Goal: Check status: Check status

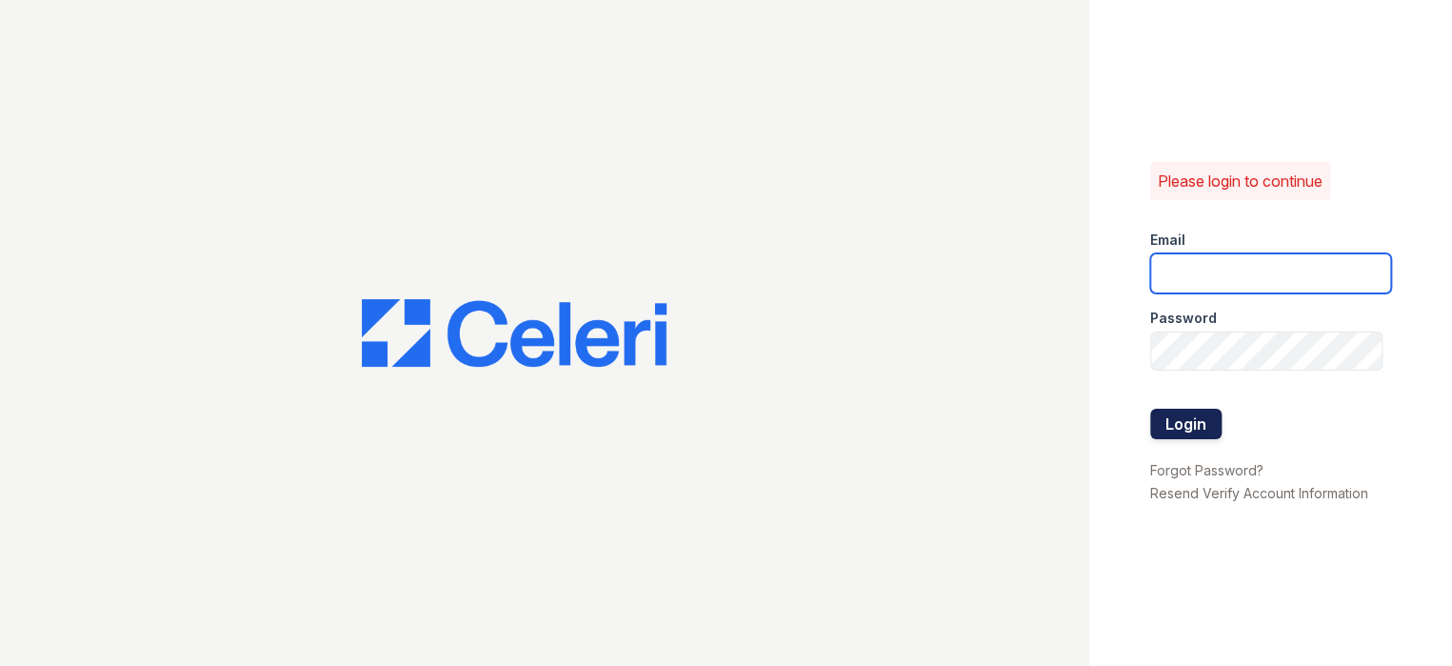
type input "[EMAIL_ADDRESS][DOMAIN_NAME]"
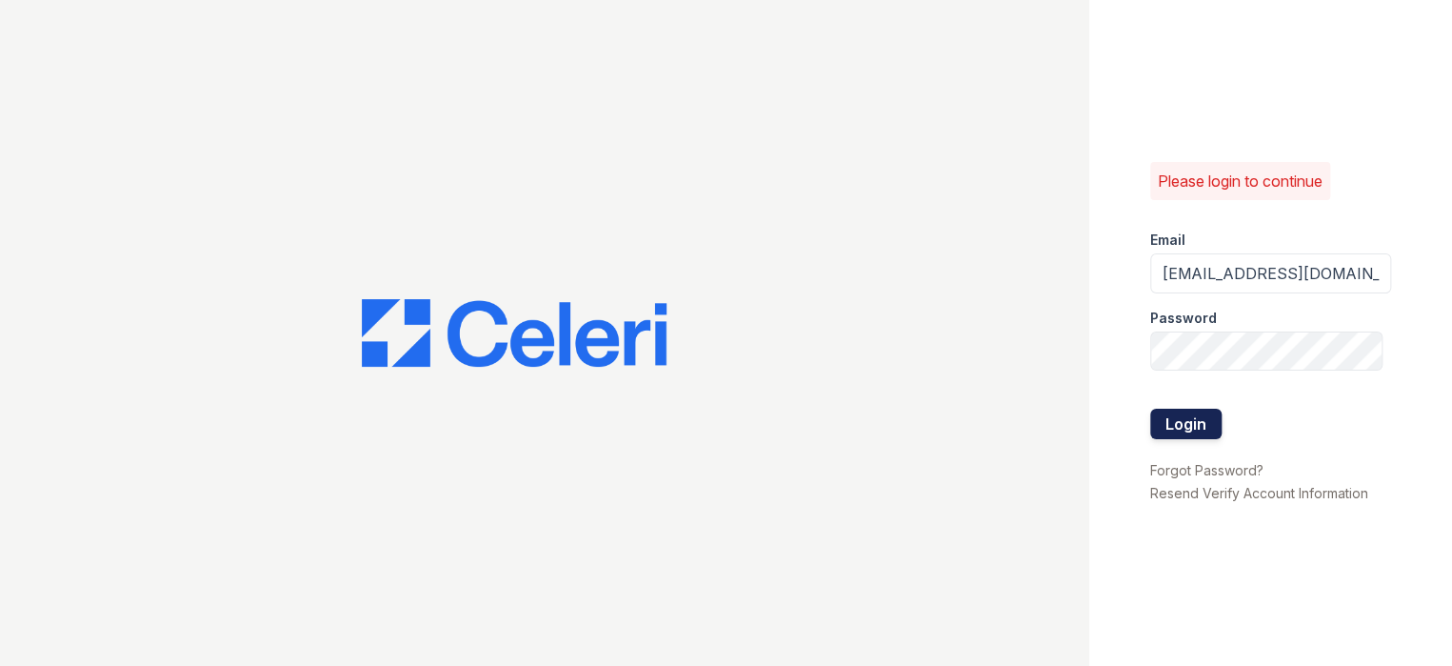
click at [1181, 416] on button "Login" at bounding box center [1185, 424] width 71 height 30
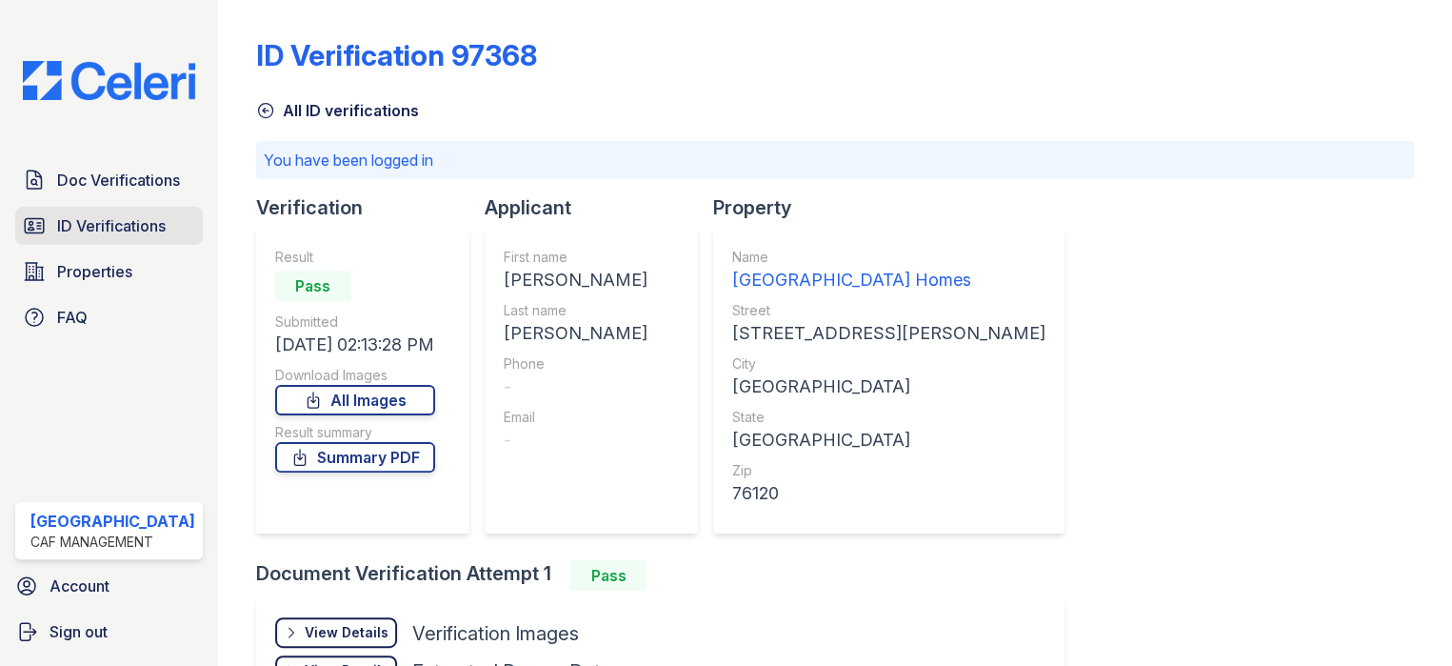
click at [50, 223] on link "ID Verifications" at bounding box center [109, 226] width 188 height 38
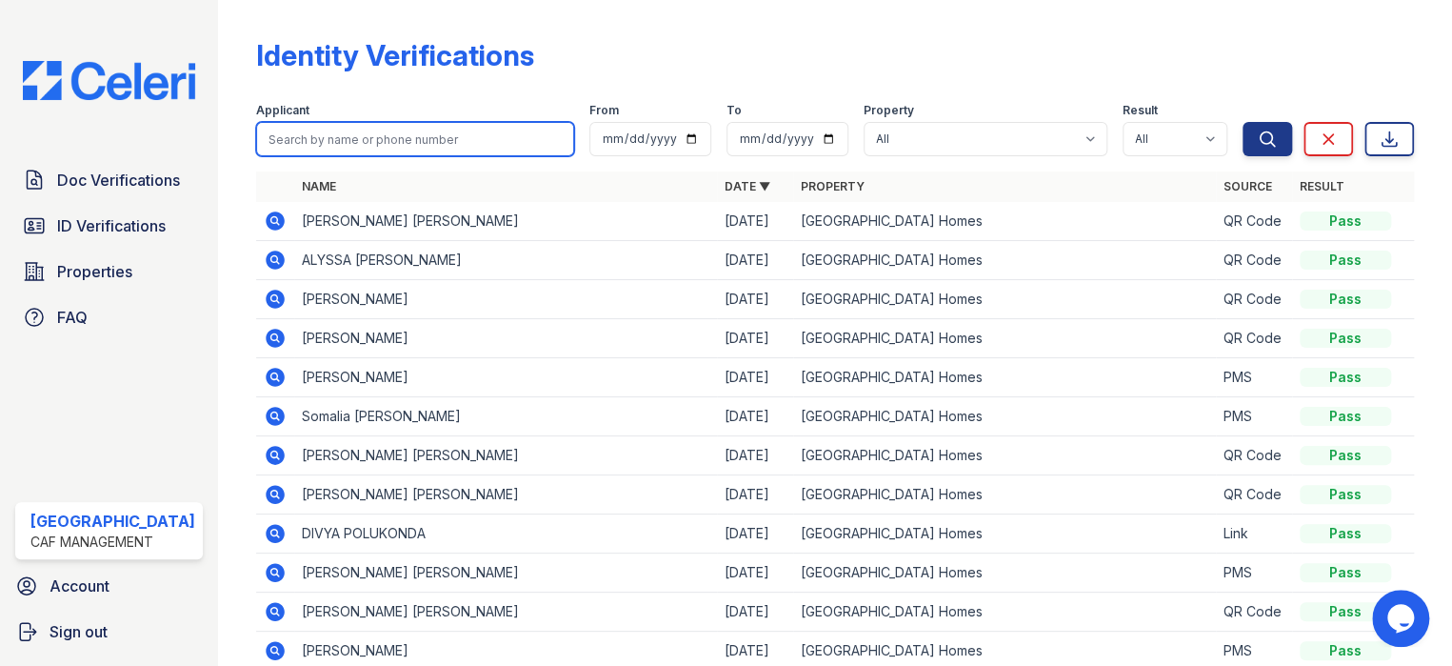
click at [282, 143] on input "search" at bounding box center [415, 139] width 318 height 34
paste input "Divya"
type input "Divya"
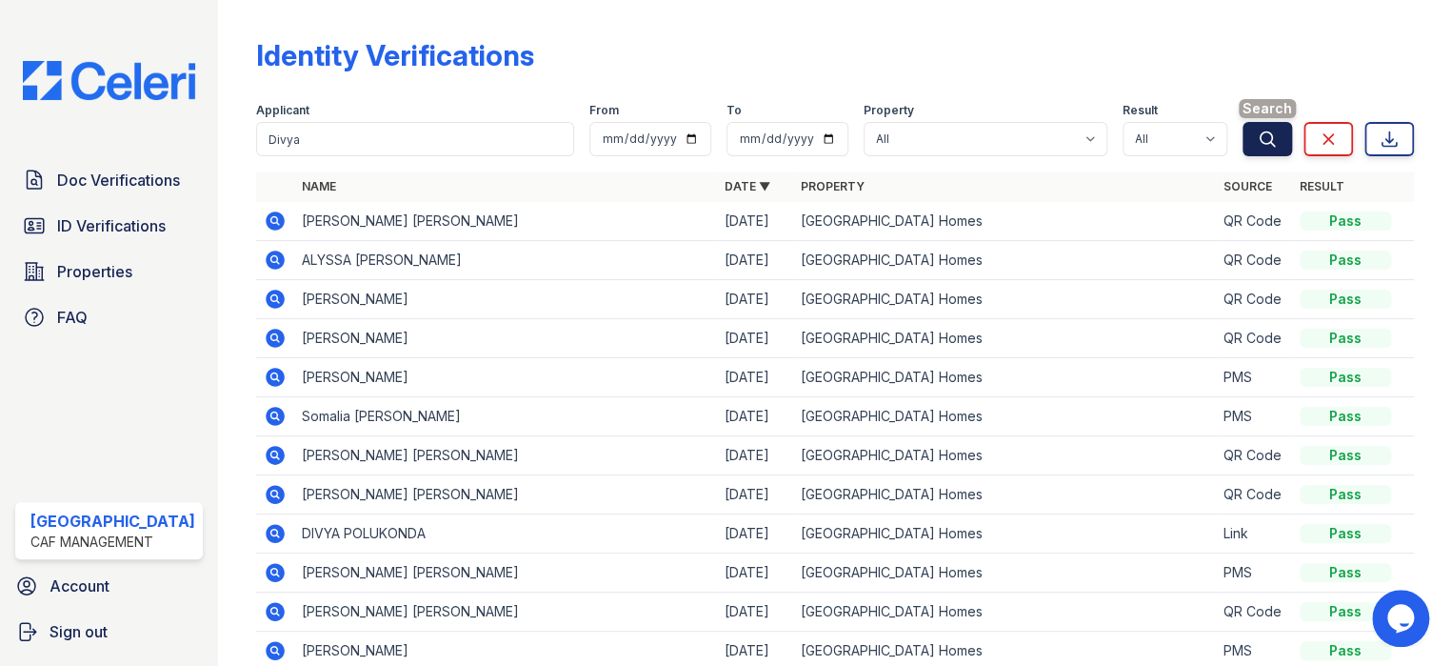
click at [1258, 133] on icon "submit" at bounding box center [1267, 139] width 19 height 19
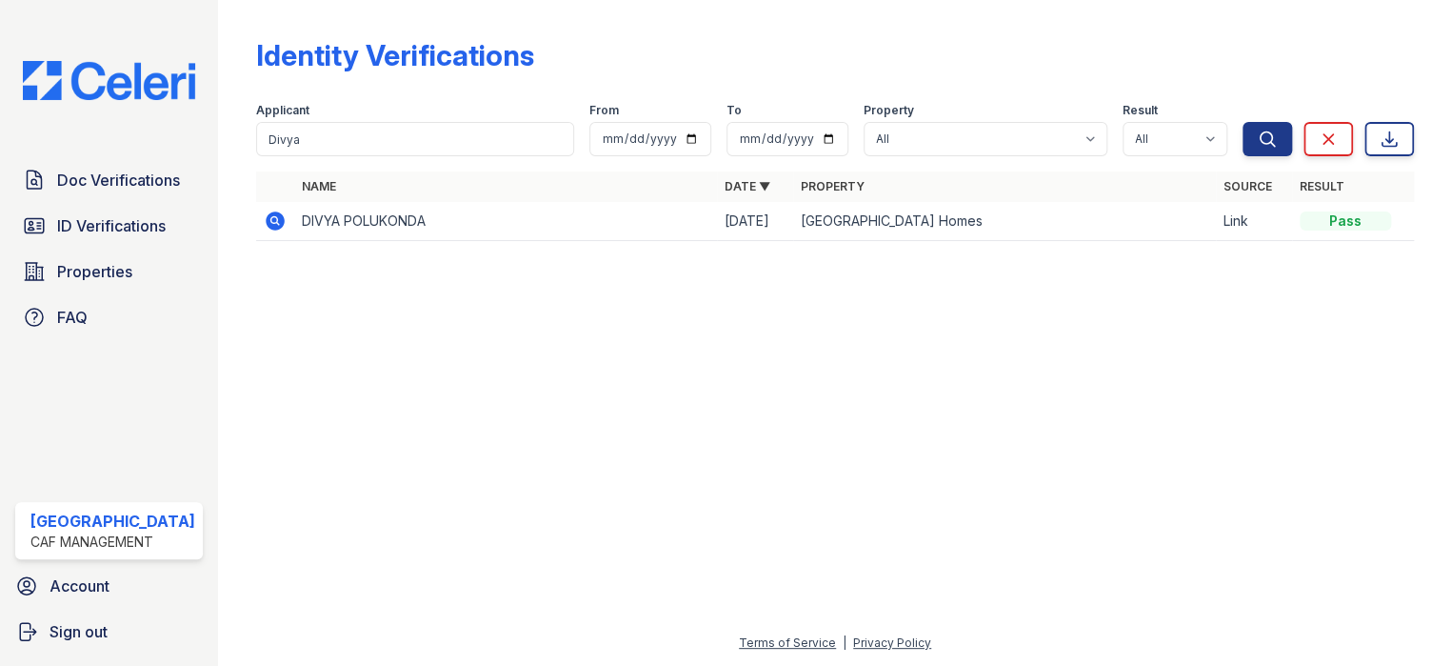
click at [270, 219] on icon at bounding box center [275, 221] width 23 height 23
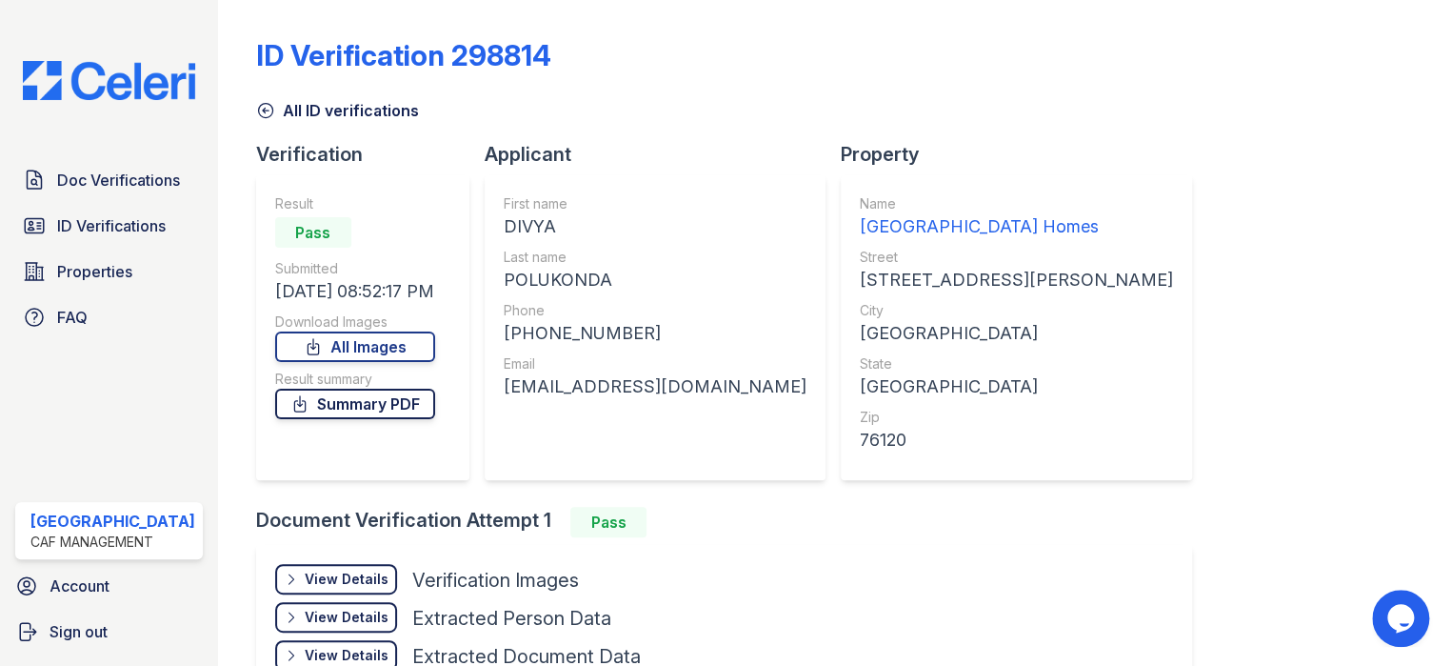
click at [384, 409] on link "Summary PDF" at bounding box center [355, 404] width 160 height 30
click at [98, 169] on span "Doc Verifications" at bounding box center [118, 180] width 123 height 23
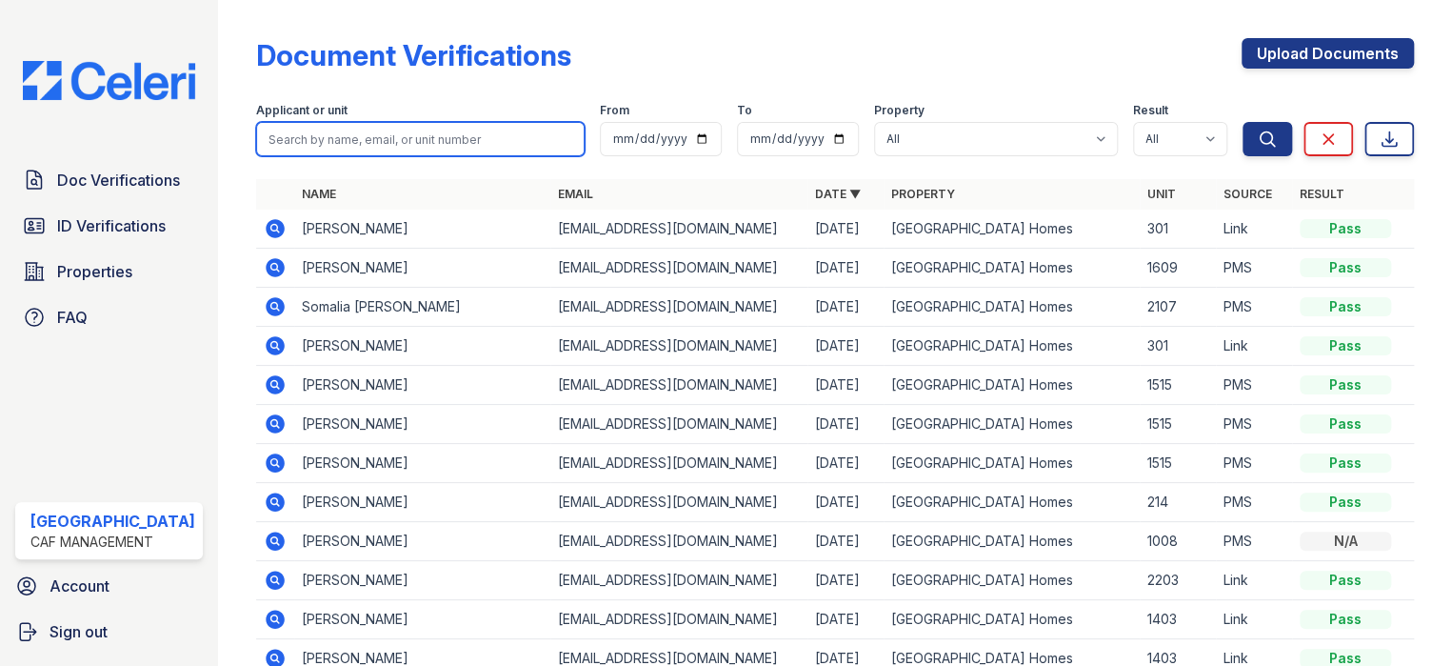
paste input "Divya"
type input "Divya"
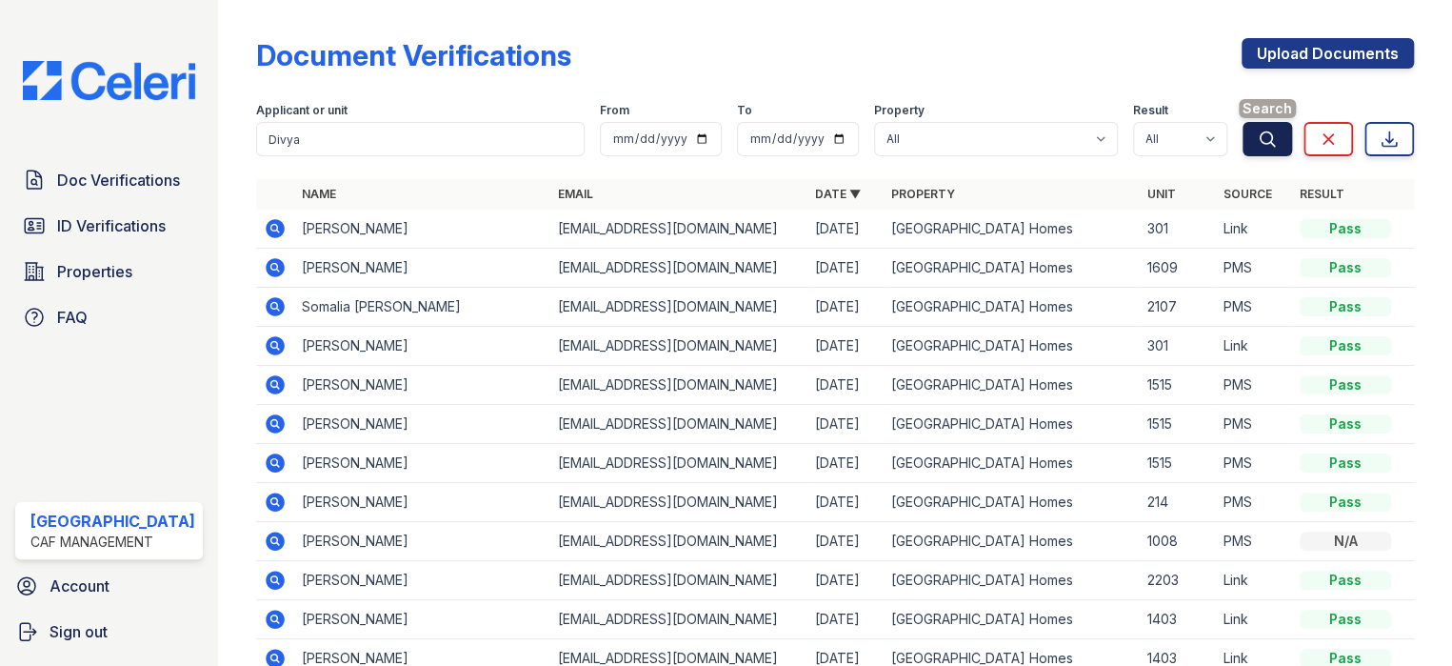
click at [1243, 135] on button "Search" at bounding box center [1268, 139] width 50 height 34
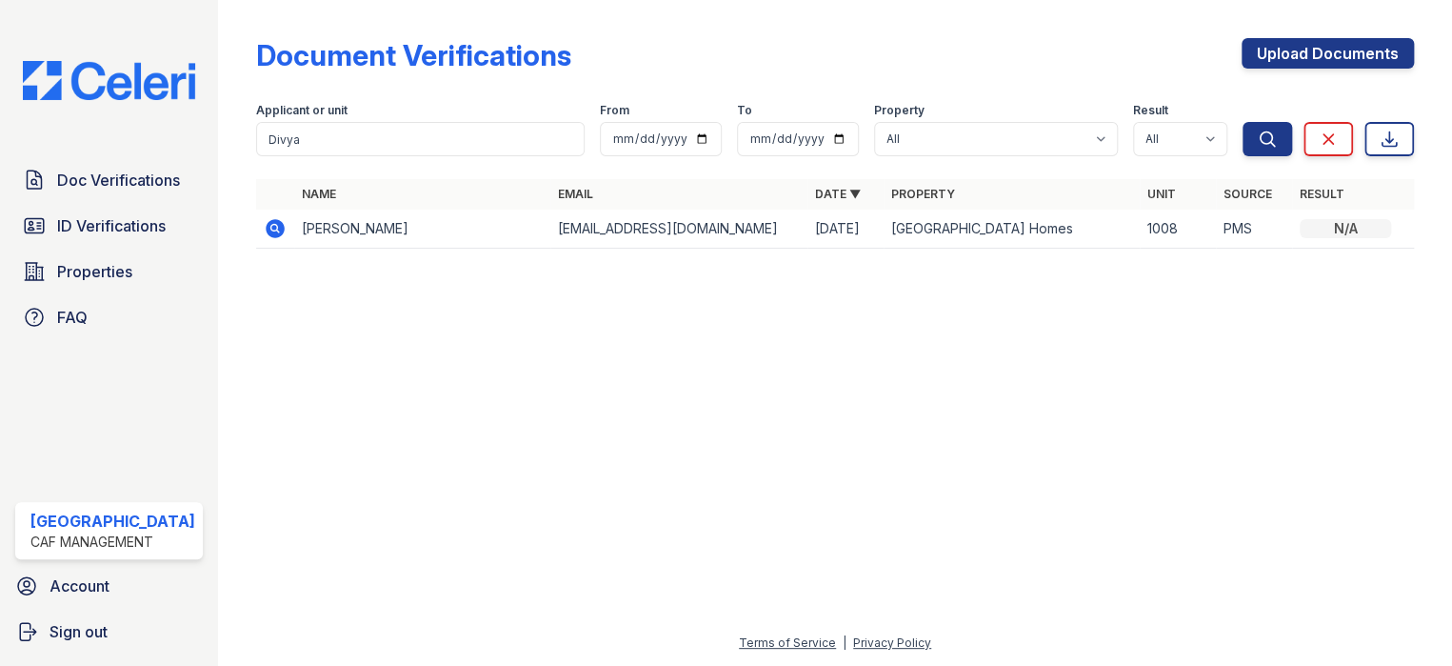
click at [270, 230] on icon at bounding box center [275, 228] width 19 height 19
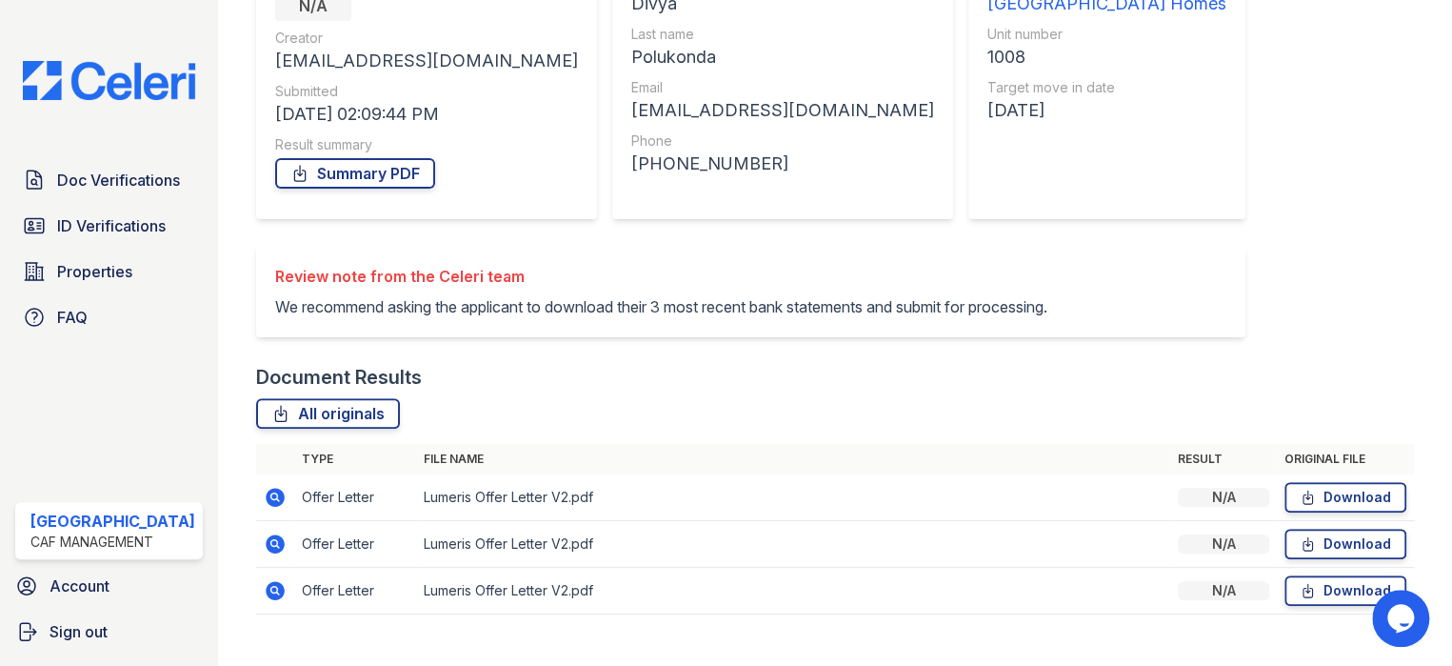
scroll to position [253, 0]
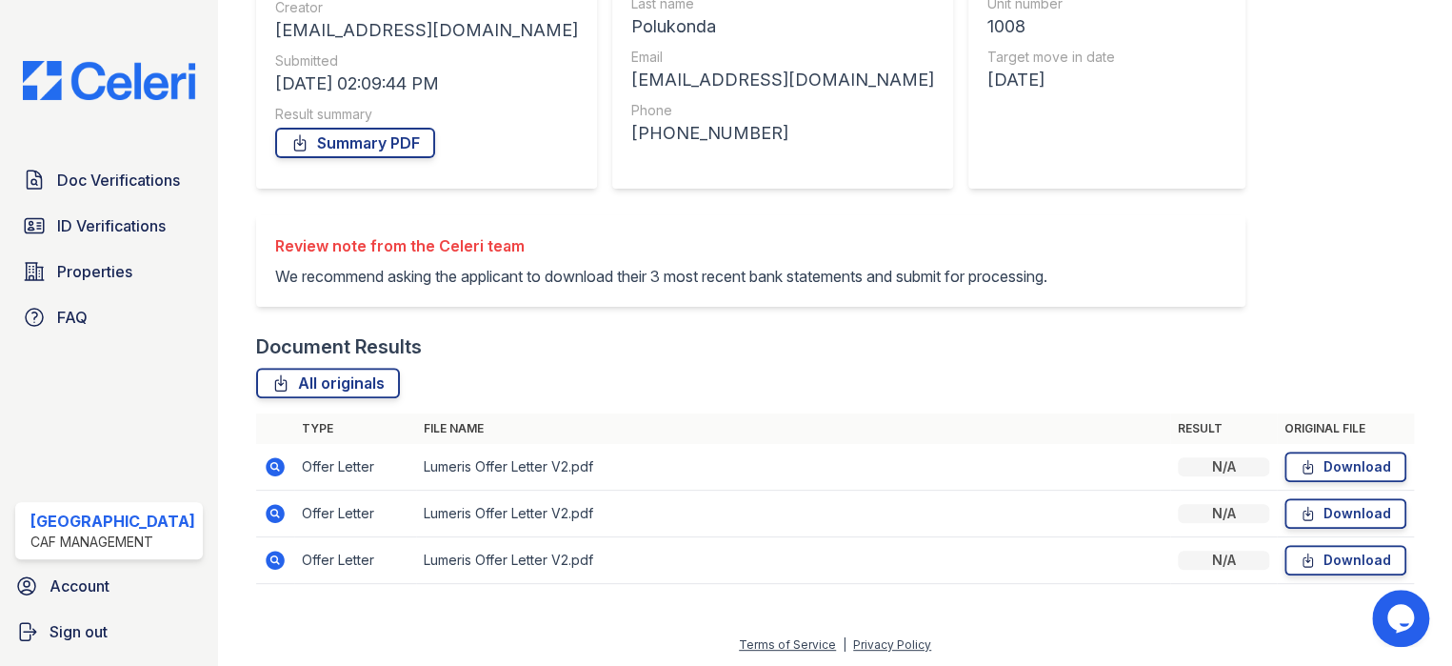
click at [264, 467] on icon at bounding box center [275, 466] width 23 height 23
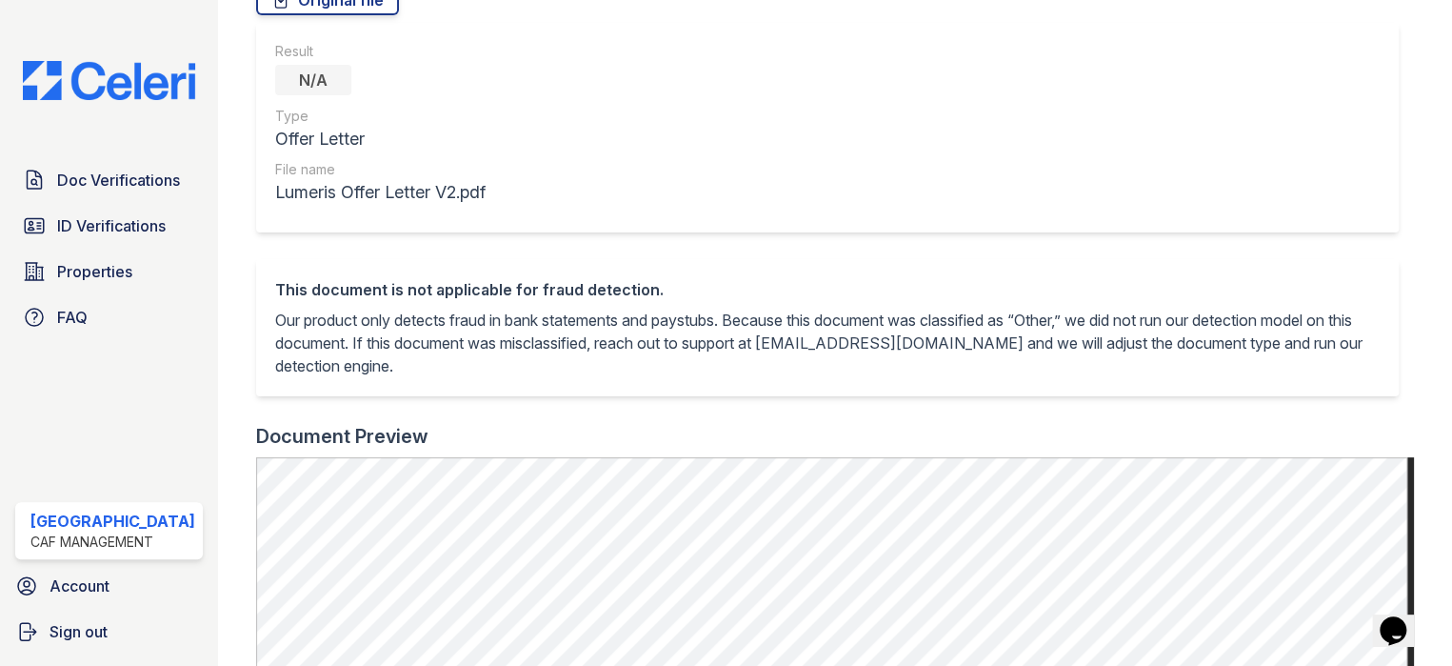
scroll to position [476, 0]
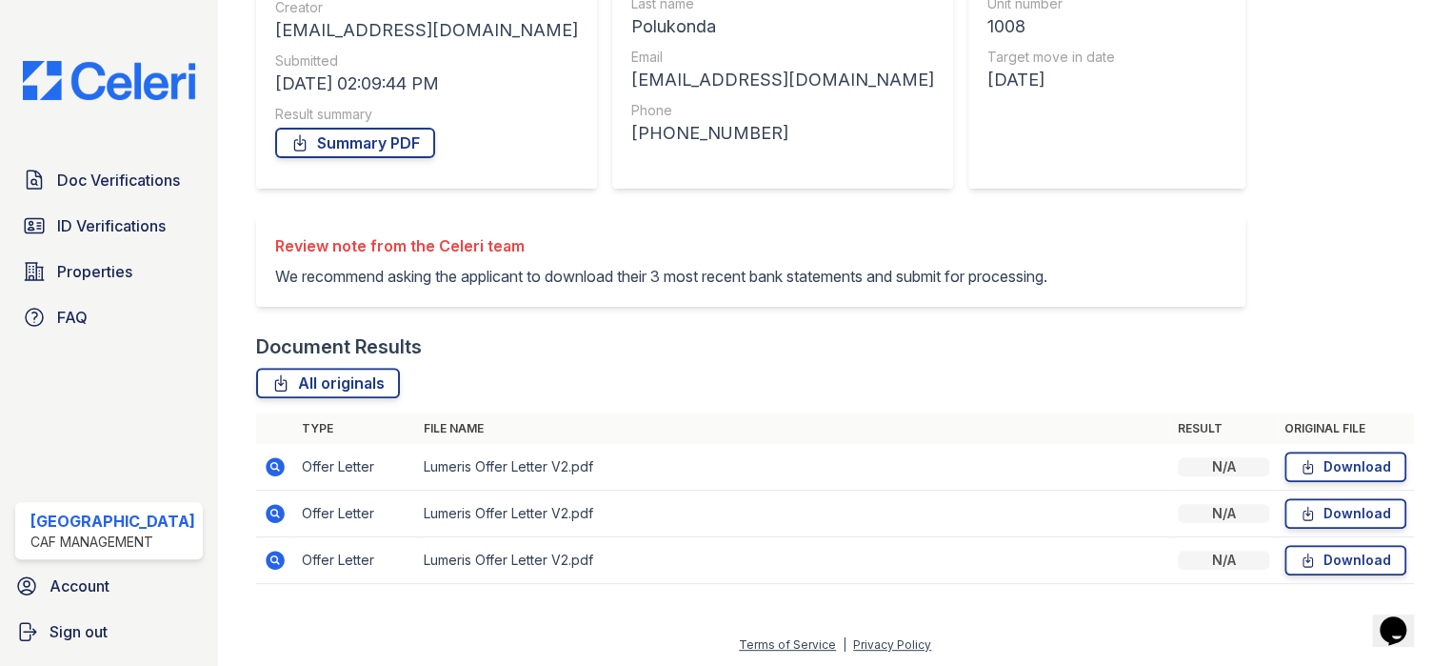
drag, startPoint x: 266, startPoint y: 467, endPoint x: 414, endPoint y: 466, distance: 148.6
click at [271, 467] on icon at bounding box center [273, 465] width 5 height 5
click at [270, 506] on icon at bounding box center [275, 513] width 19 height 19
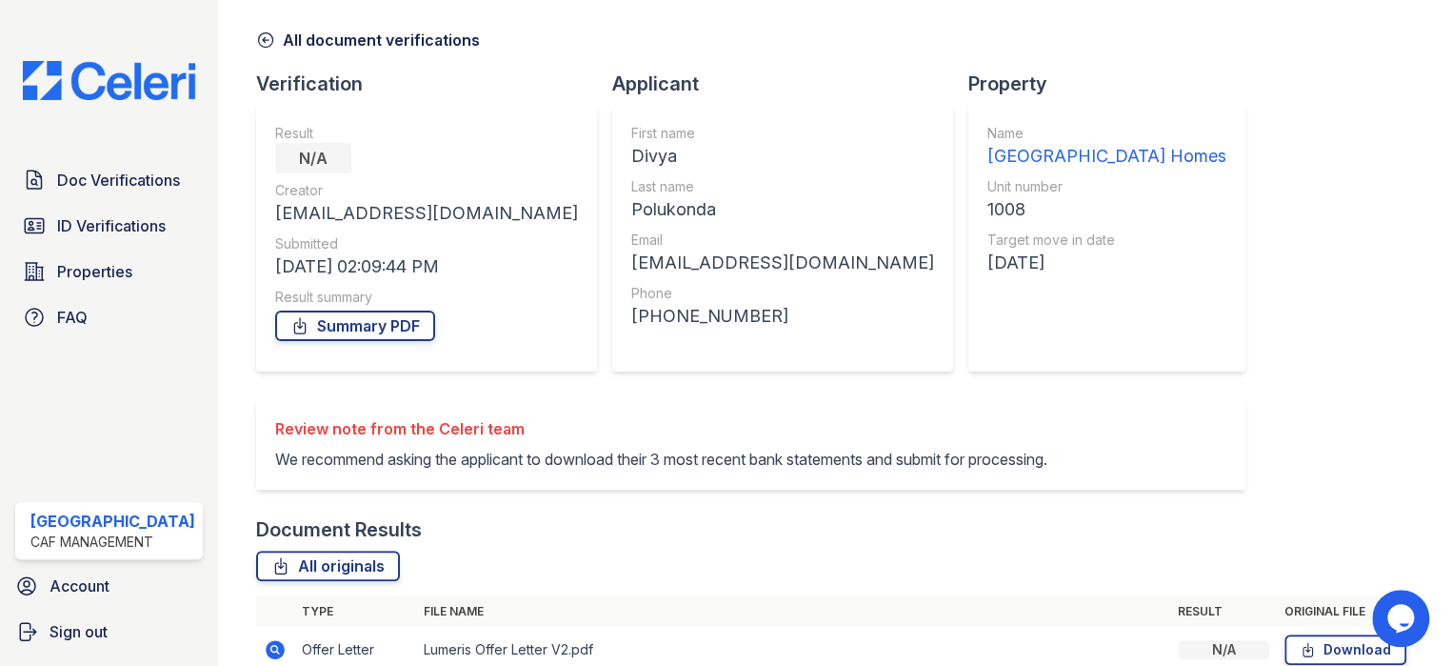
scroll to position [190, 0]
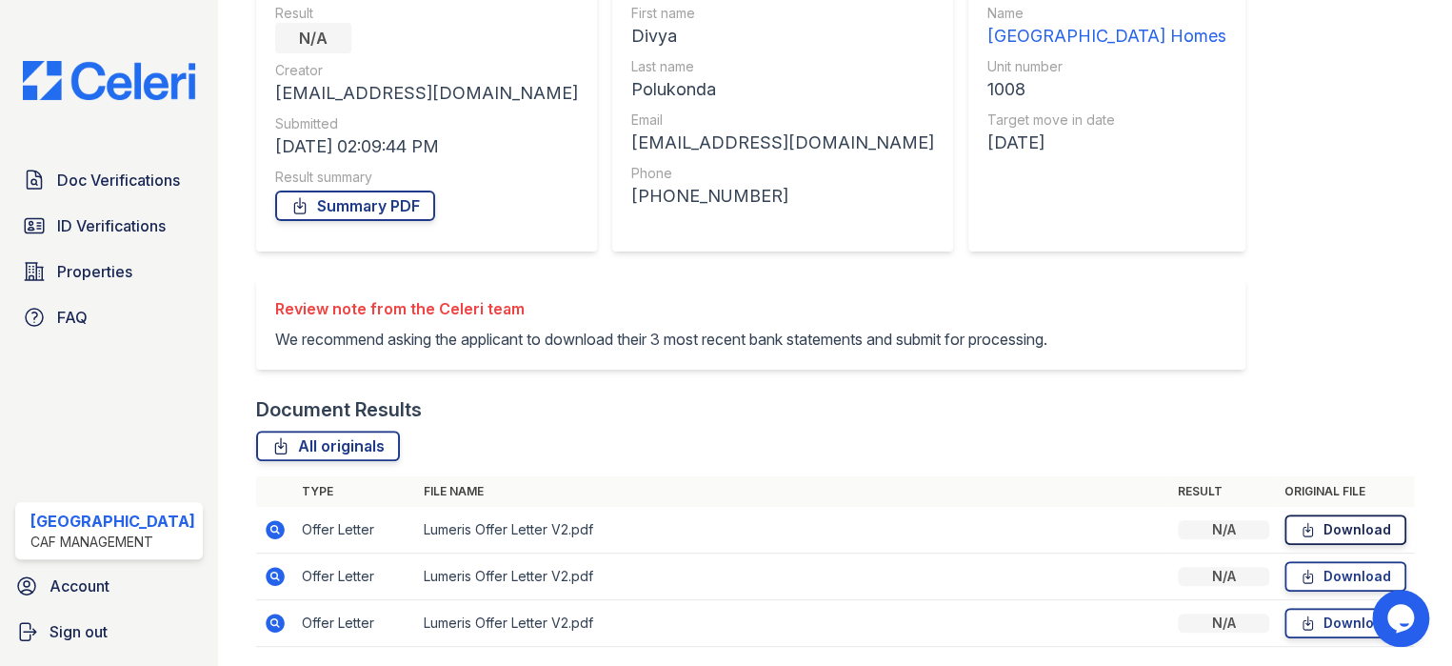
click at [1340, 528] on link "Download" at bounding box center [1346, 529] width 122 height 30
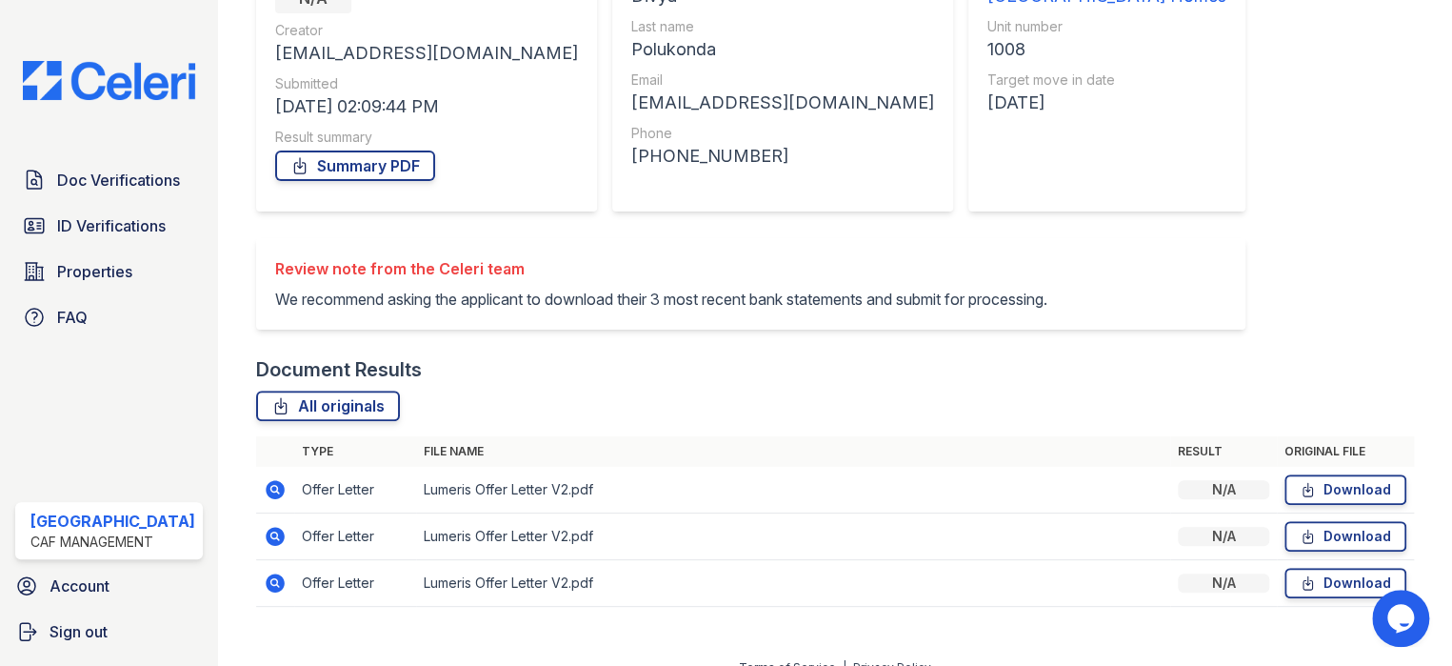
scroll to position [253, 0]
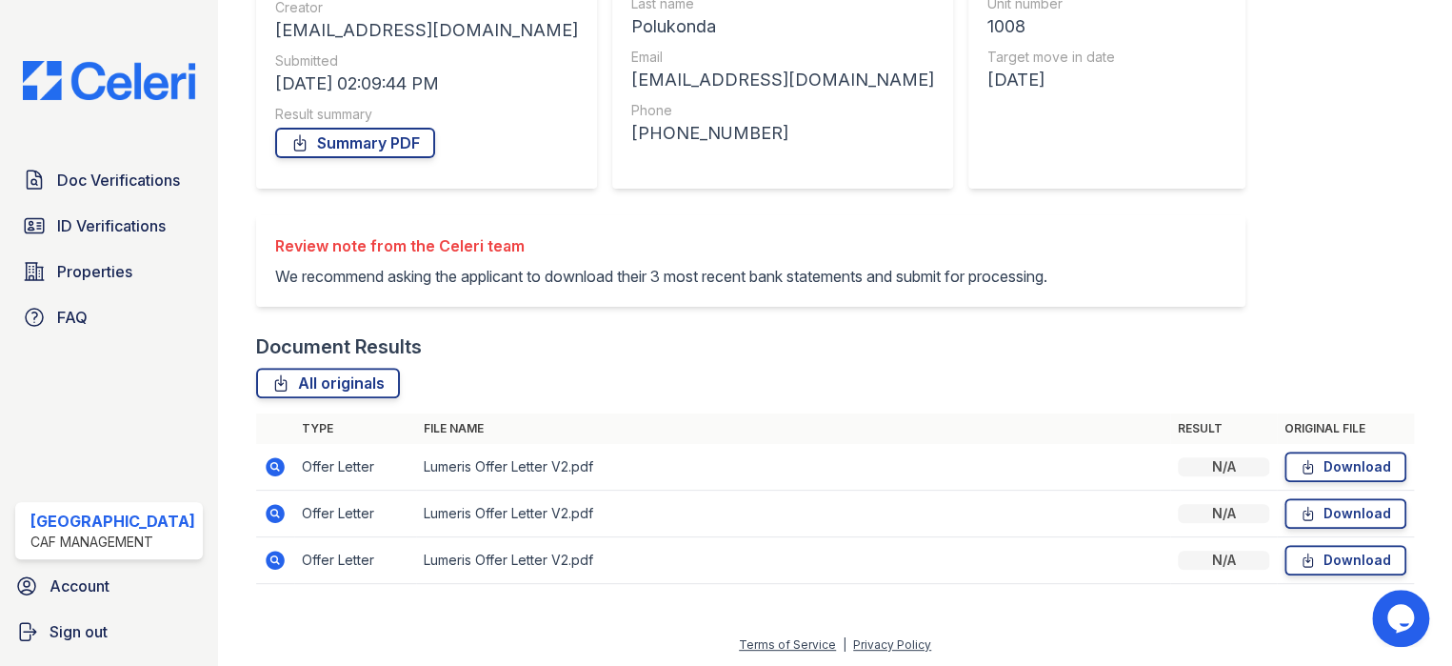
click at [266, 510] on icon at bounding box center [275, 513] width 19 height 19
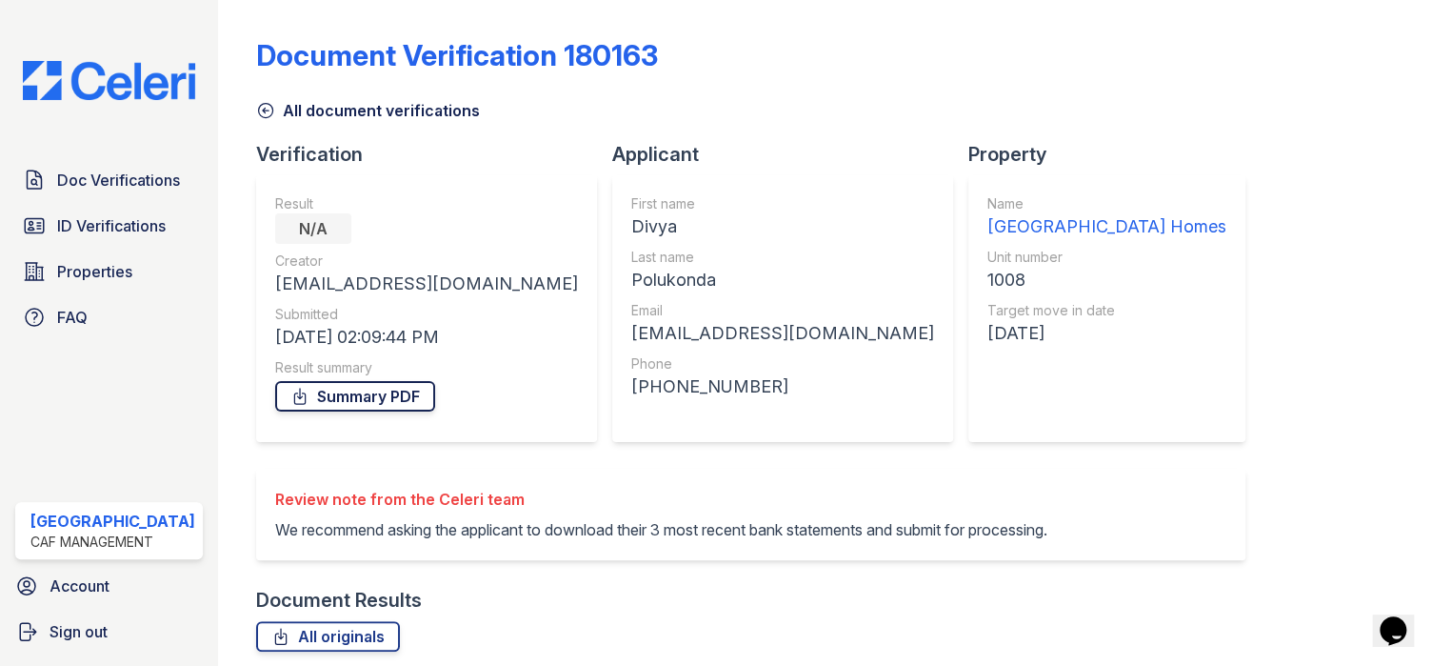
click at [344, 390] on link "Summary PDF" at bounding box center [355, 396] width 160 height 30
click at [120, 227] on span "ID Verifications" at bounding box center [111, 225] width 109 height 23
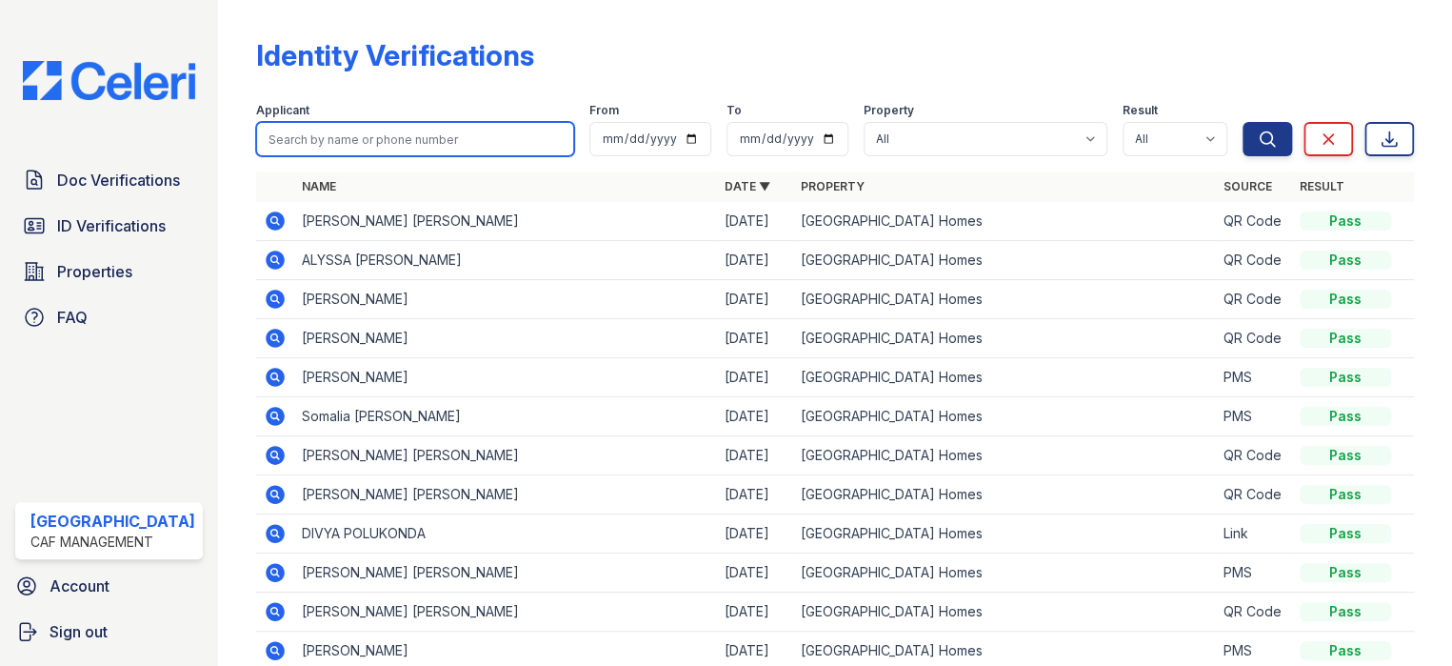
paste input "[PERSON_NAME]"
type input "[PERSON_NAME]"
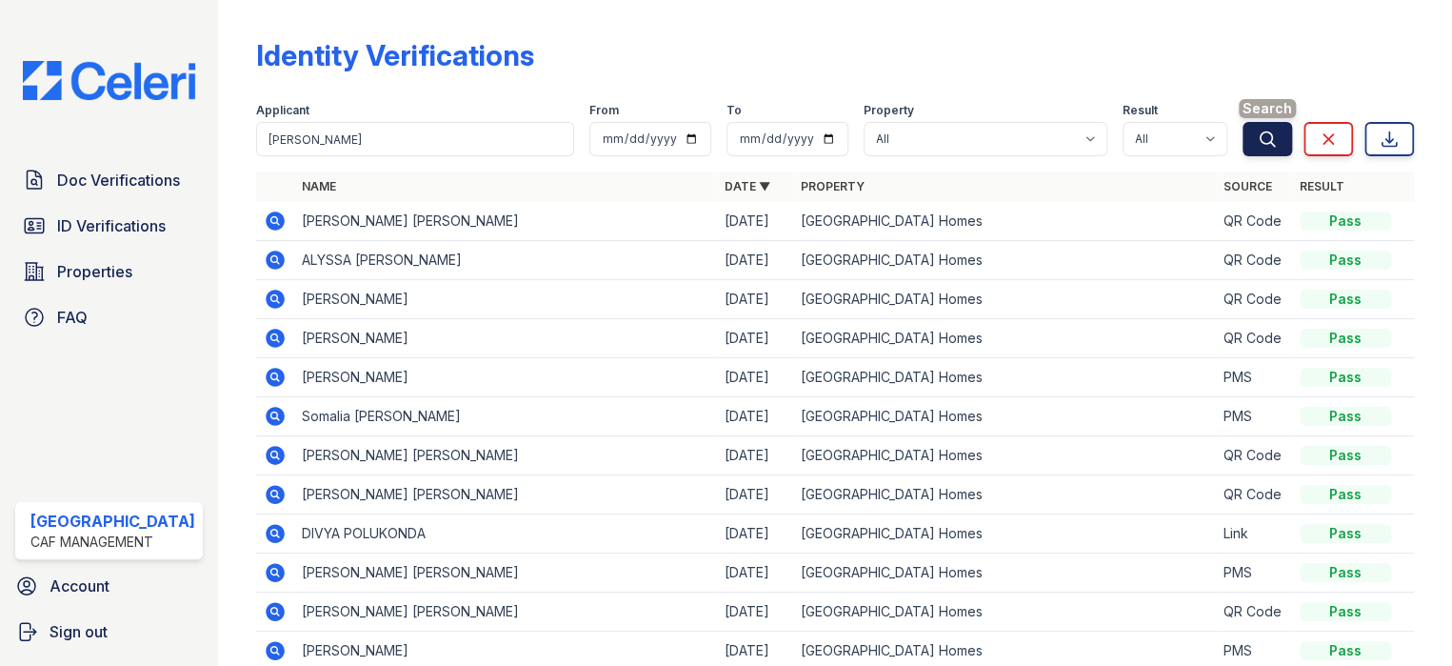
click at [1258, 137] on icon "submit" at bounding box center [1267, 139] width 19 height 19
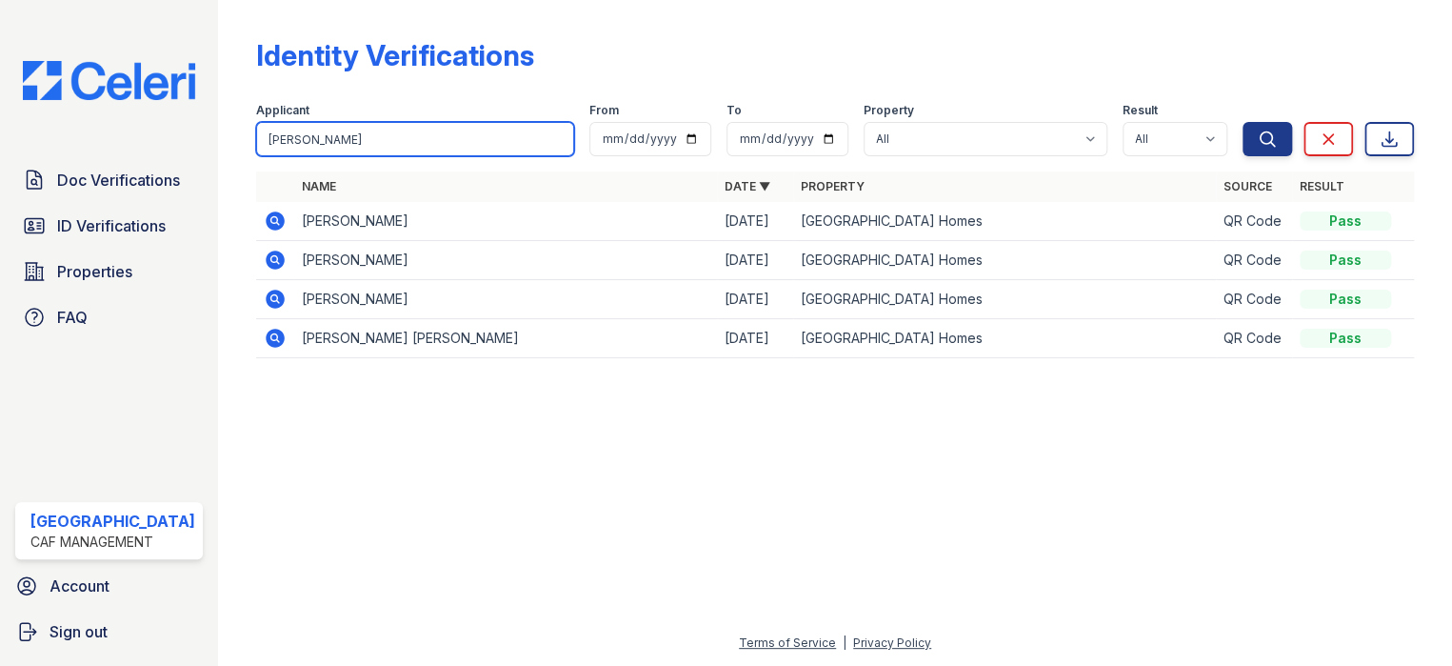
click at [310, 140] on input "[PERSON_NAME]" at bounding box center [415, 139] width 318 height 34
type input "P"
paste input "[PERSON_NAME]"
type input "[PERSON_NAME]"
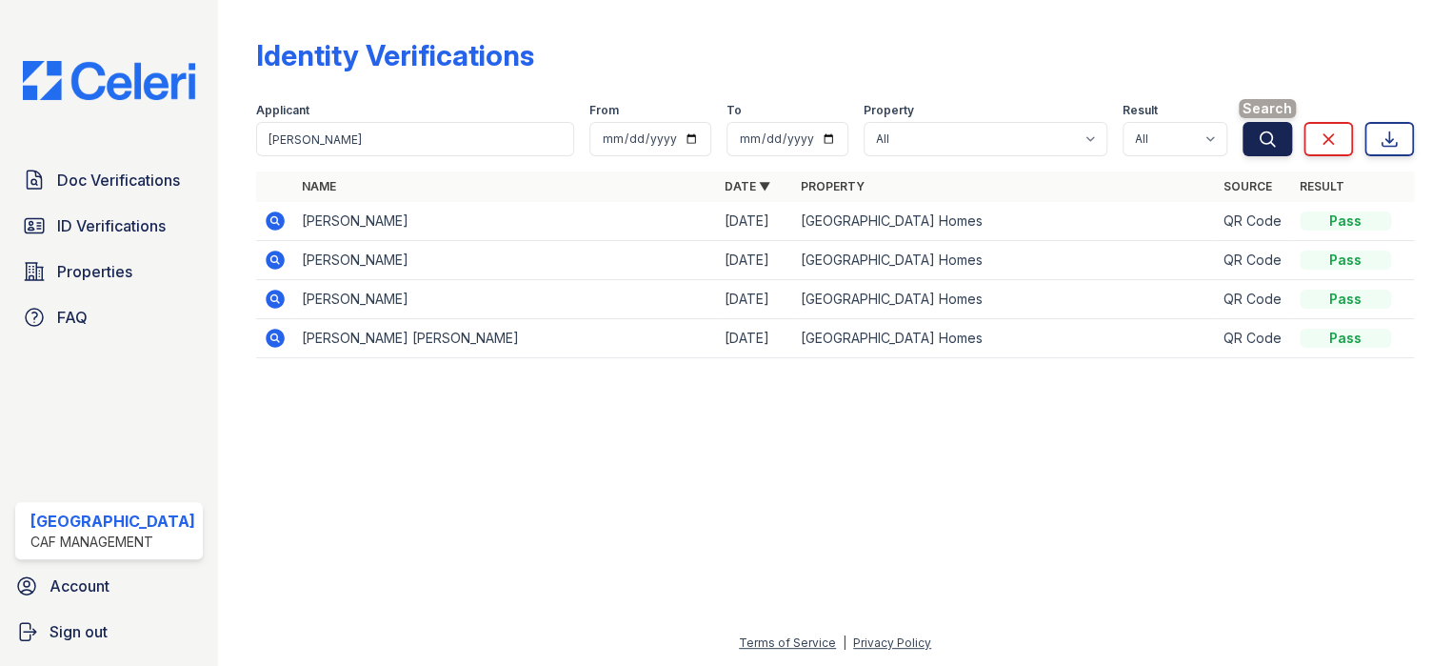
click at [1268, 137] on icon "submit" at bounding box center [1267, 139] width 19 height 19
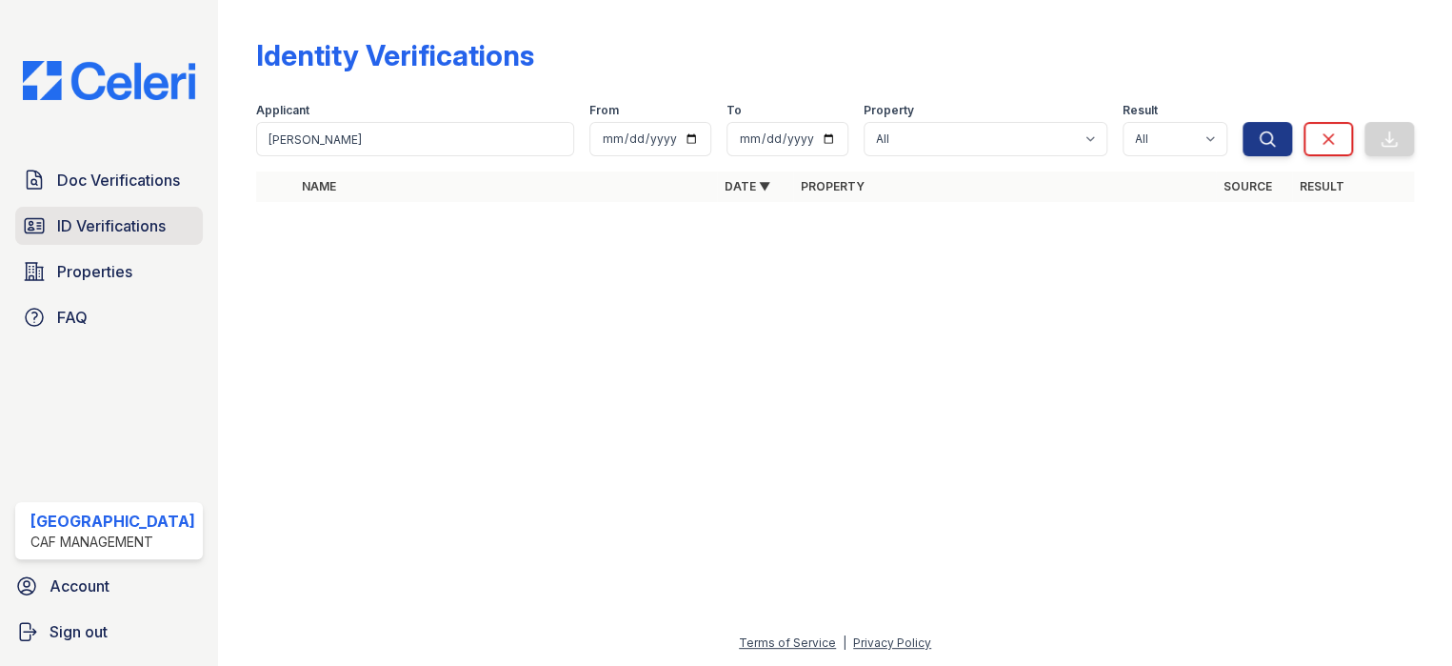
click at [106, 225] on span "ID Verifications" at bounding box center [111, 225] width 109 height 23
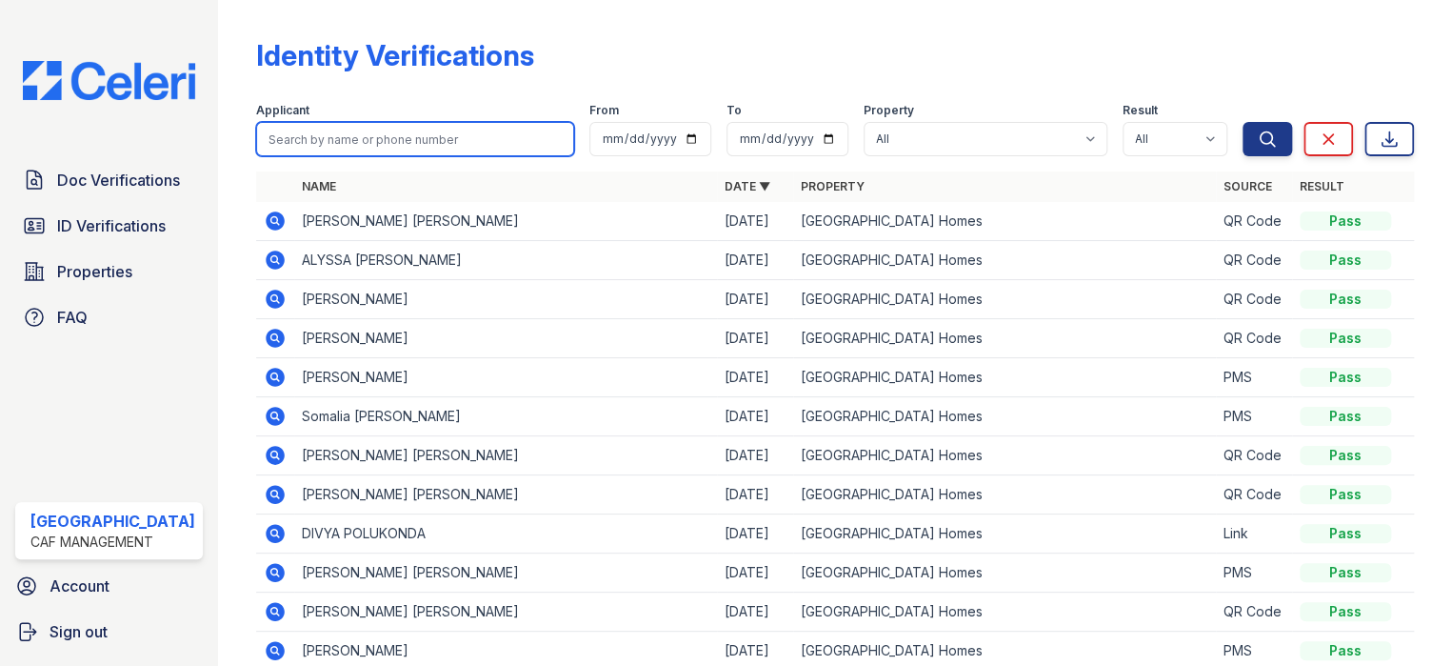
paste input "[PERSON_NAME]"
type input "[PERSON_NAME]"
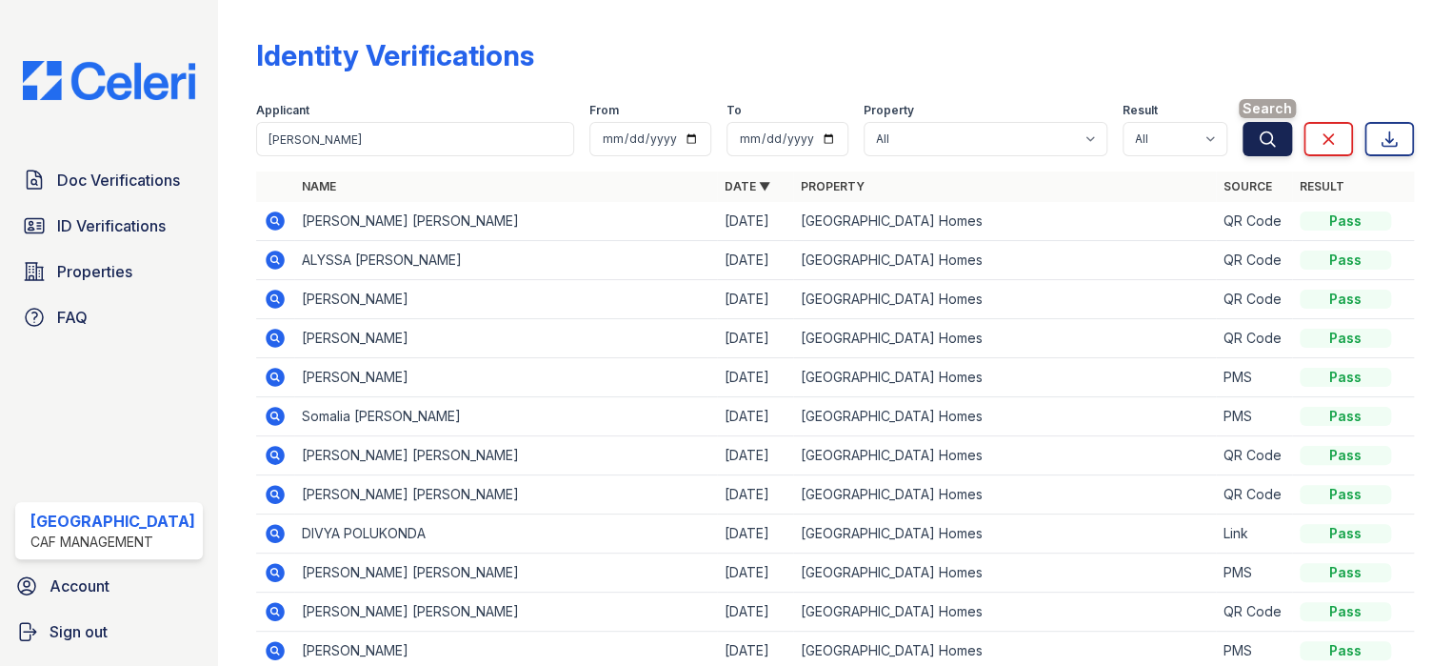
click at [1258, 139] on icon "submit" at bounding box center [1267, 139] width 19 height 19
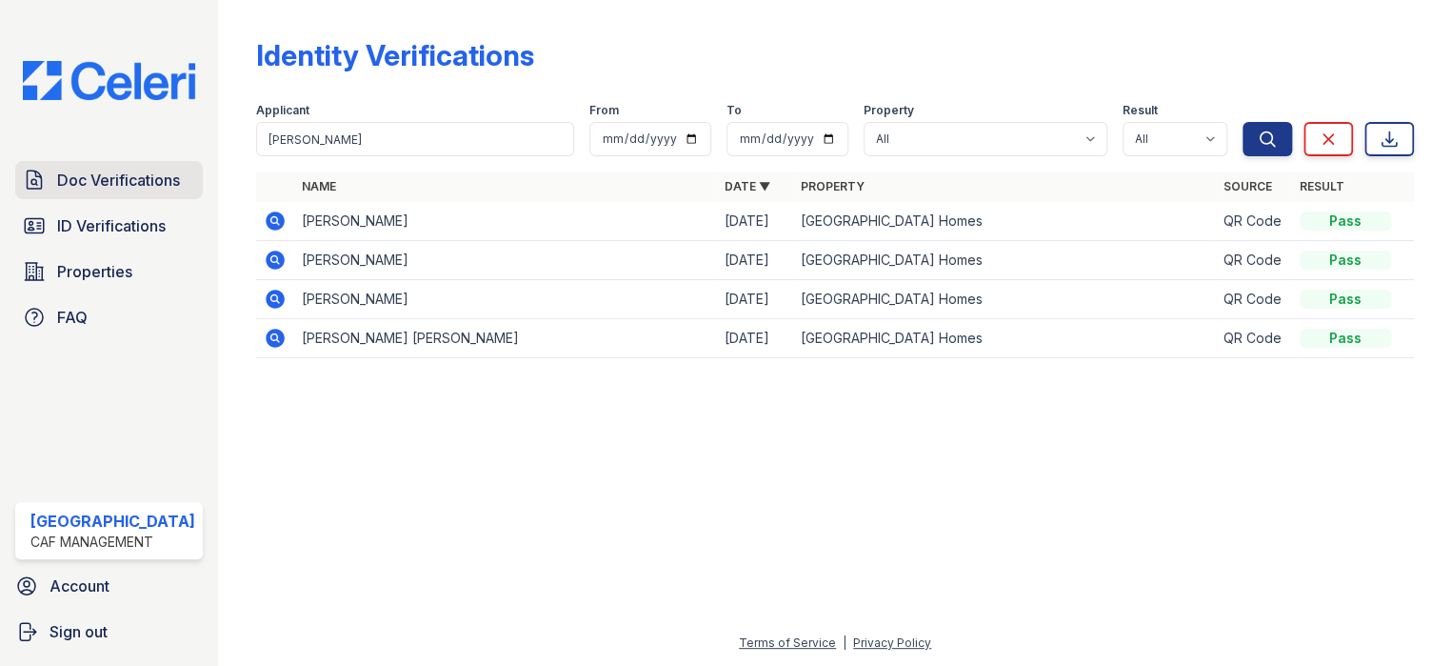
click at [84, 172] on span "Doc Verifications" at bounding box center [118, 180] width 123 height 23
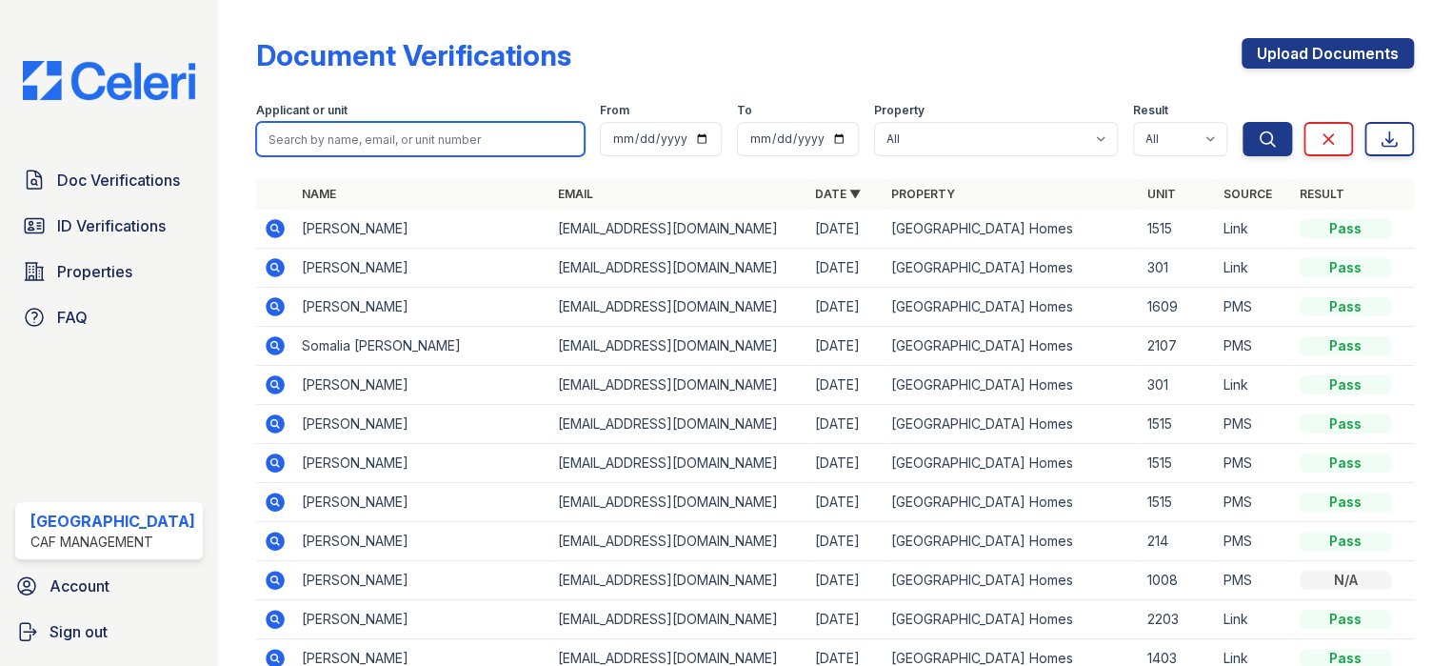
paste input "[PERSON_NAME]"
type input "[PERSON_NAME]"
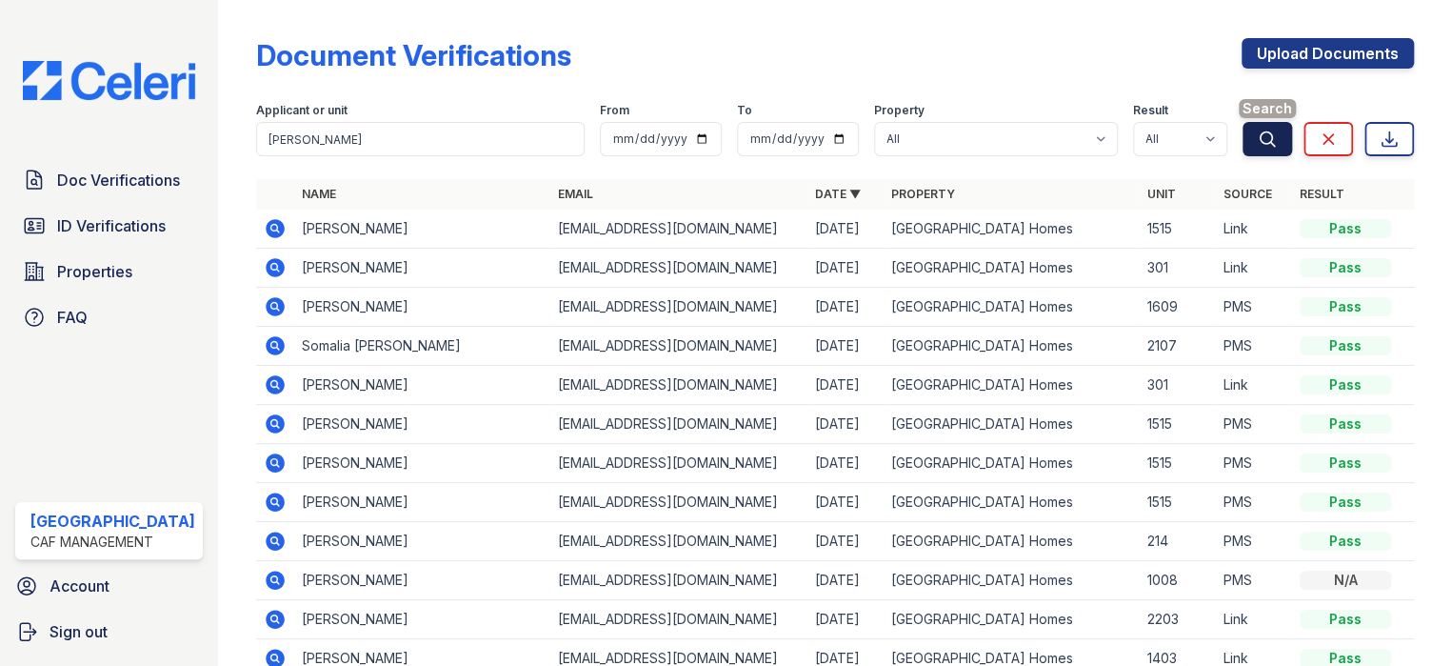
click at [1251, 126] on button "Search" at bounding box center [1268, 139] width 50 height 34
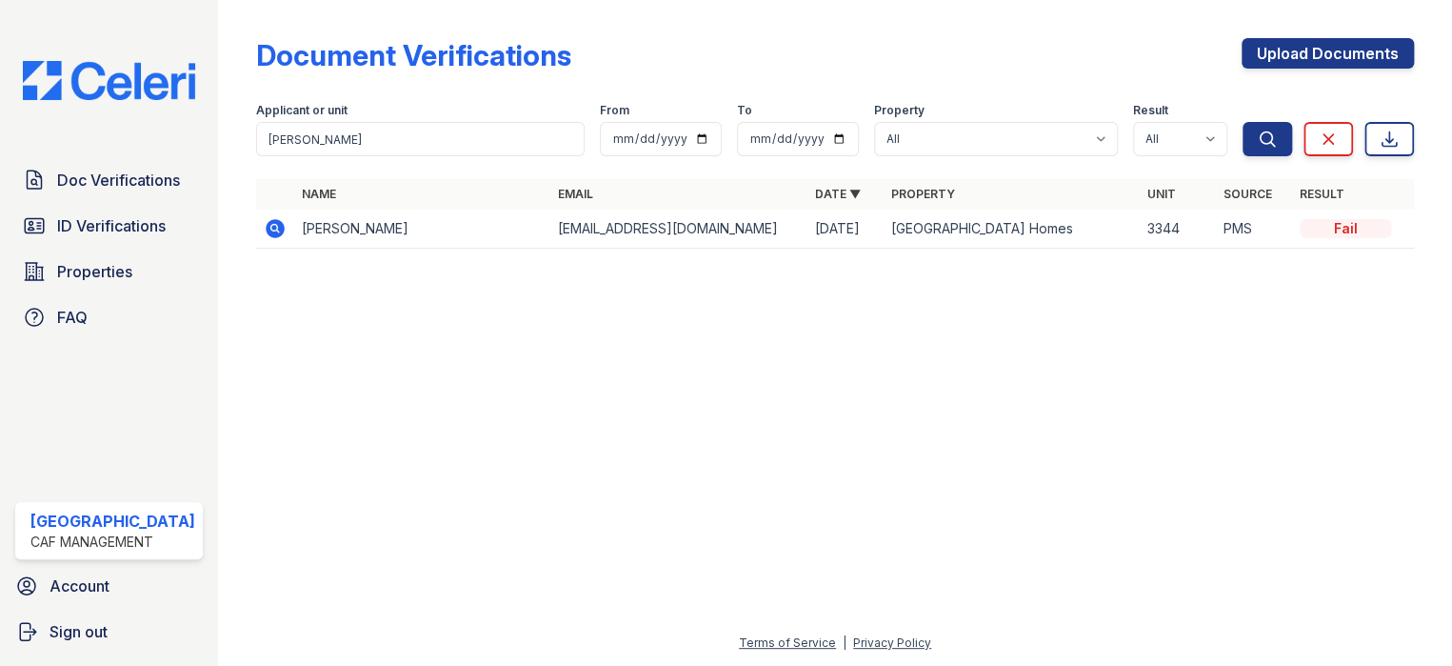
click at [270, 229] on icon at bounding box center [275, 228] width 23 height 23
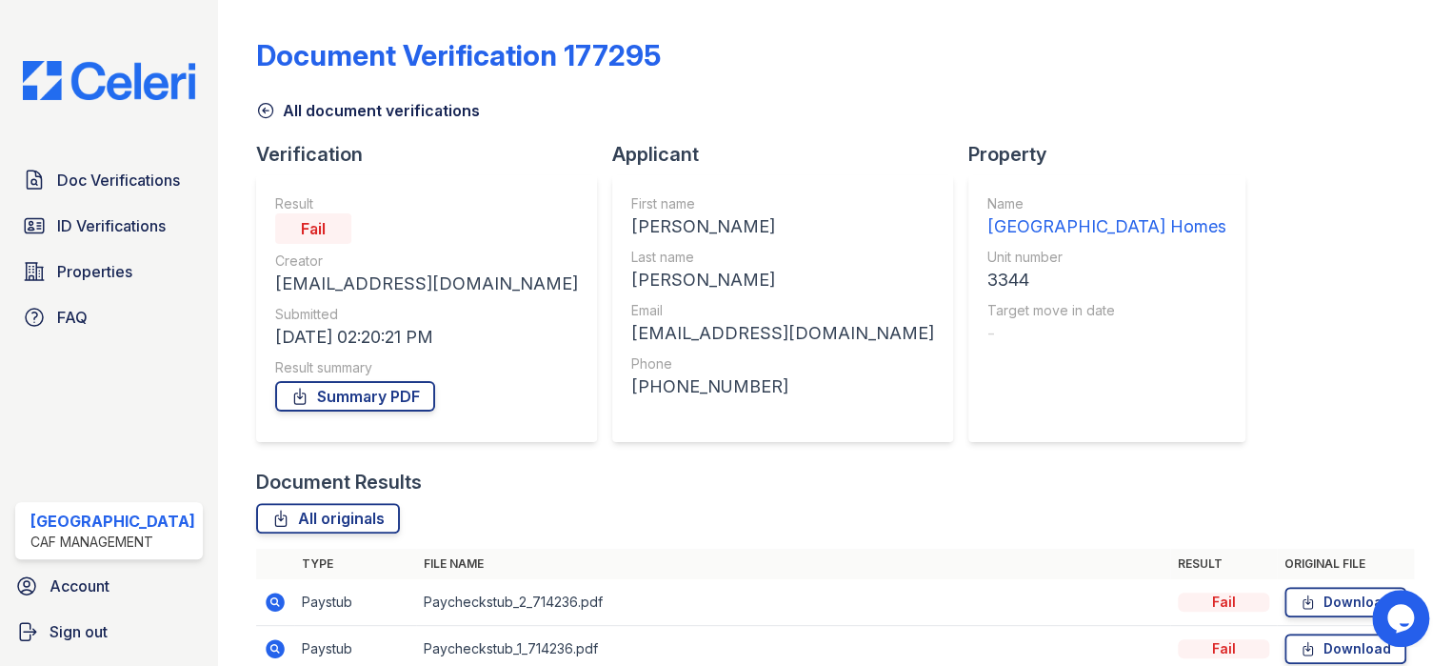
click at [95, 214] on span "ID Verifications" at bounding box center [111, 225] width 109 height 23
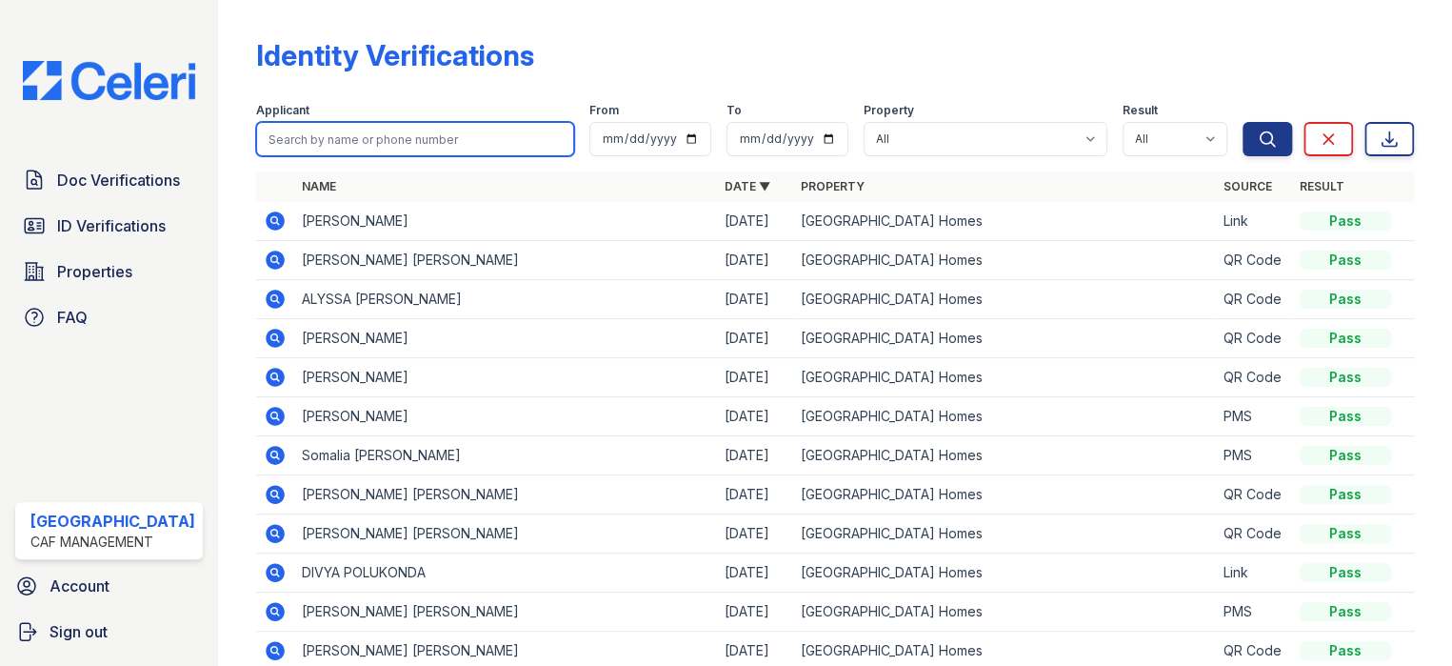
paste input "[PERSON_NAME]"
type input "[PERSON_NAME]"
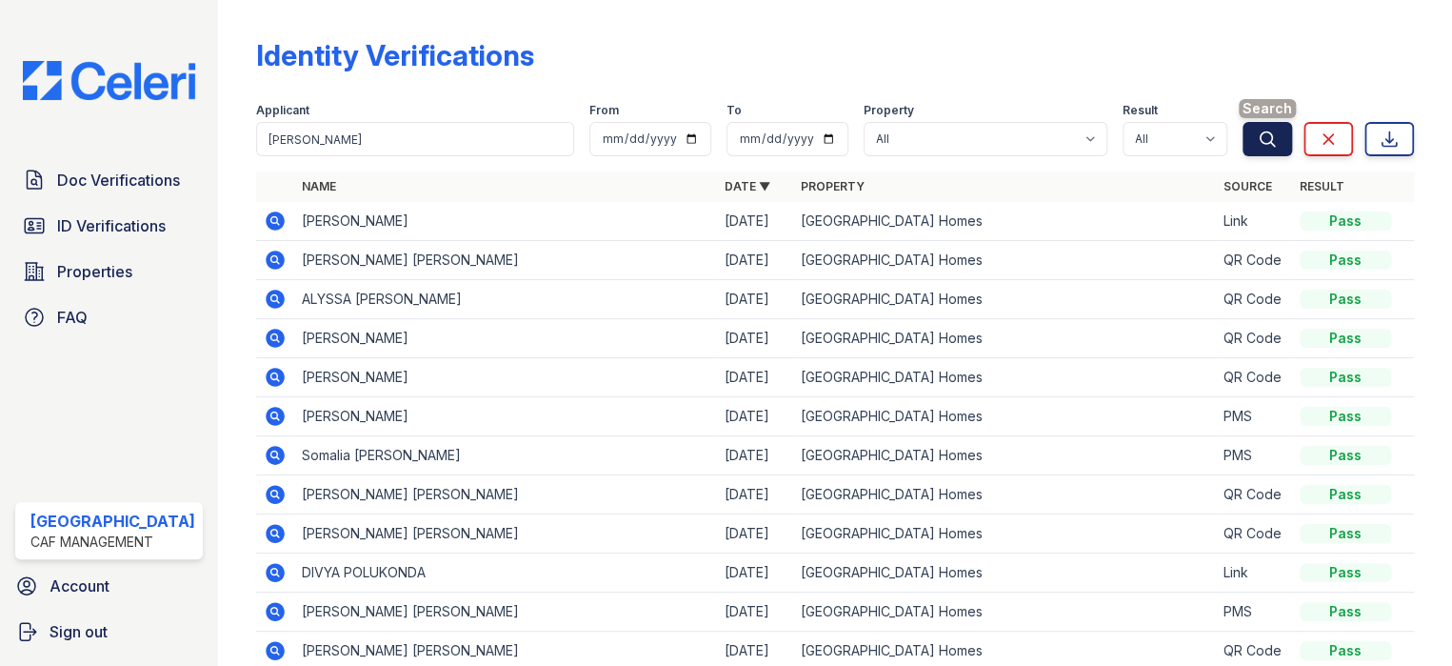
click at [1261, 136] on icon "submit" at bounding box center [1268, 138] width 14 height 14
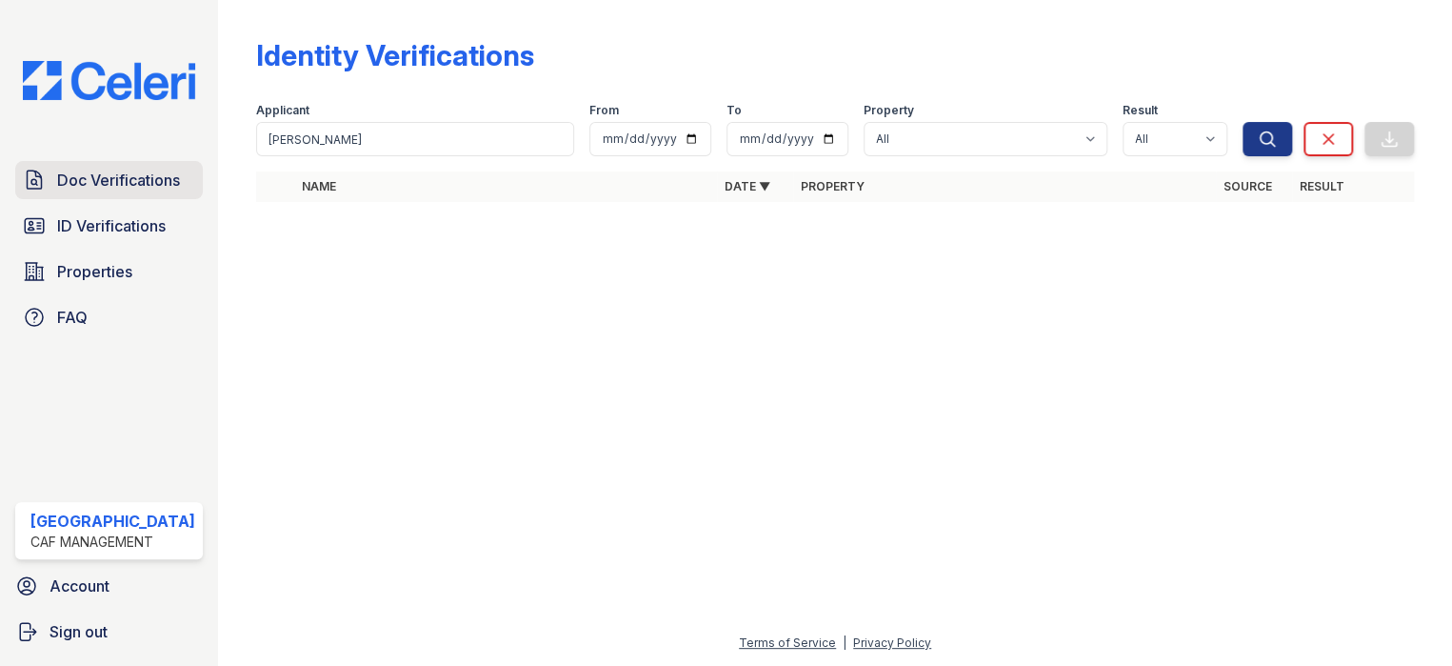
click at [70, 169] on span "Doc Verifications" at bounding box center [118, 180] width 123 height 23
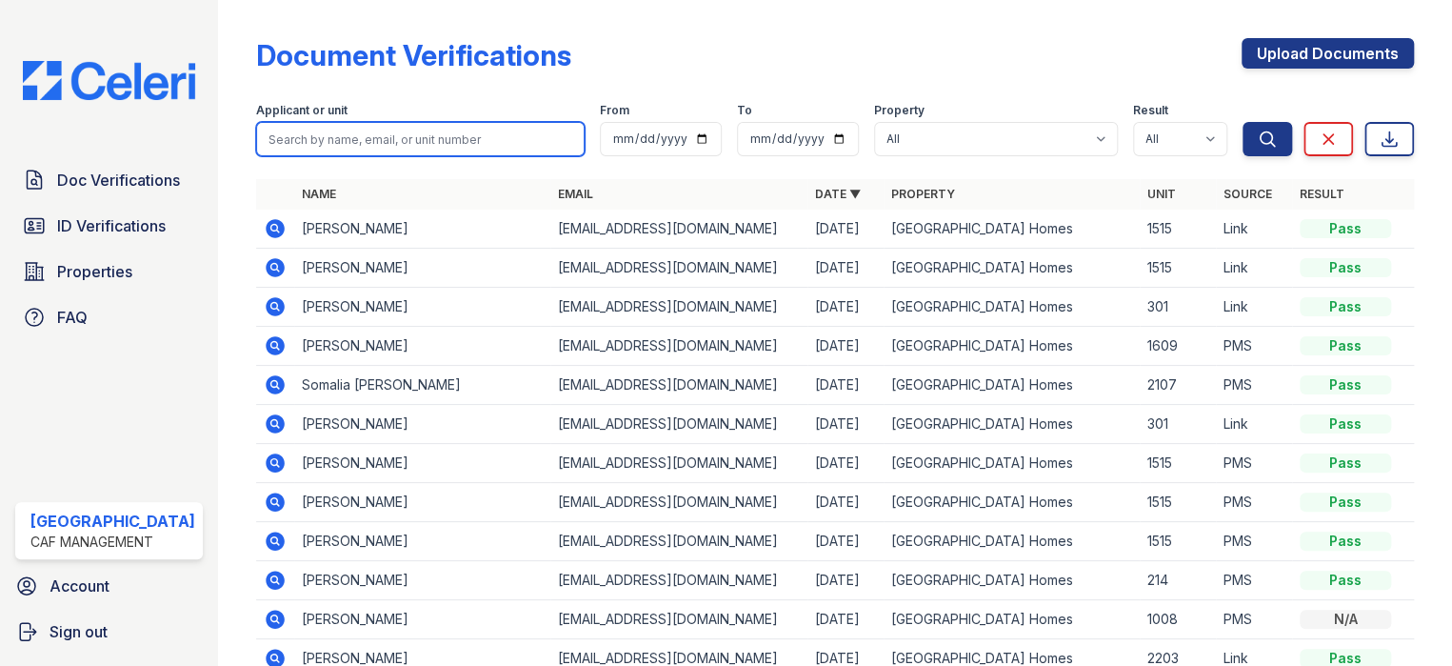
paste input "[PERSON_NAME]"
type input "[PERSON_NAME]"
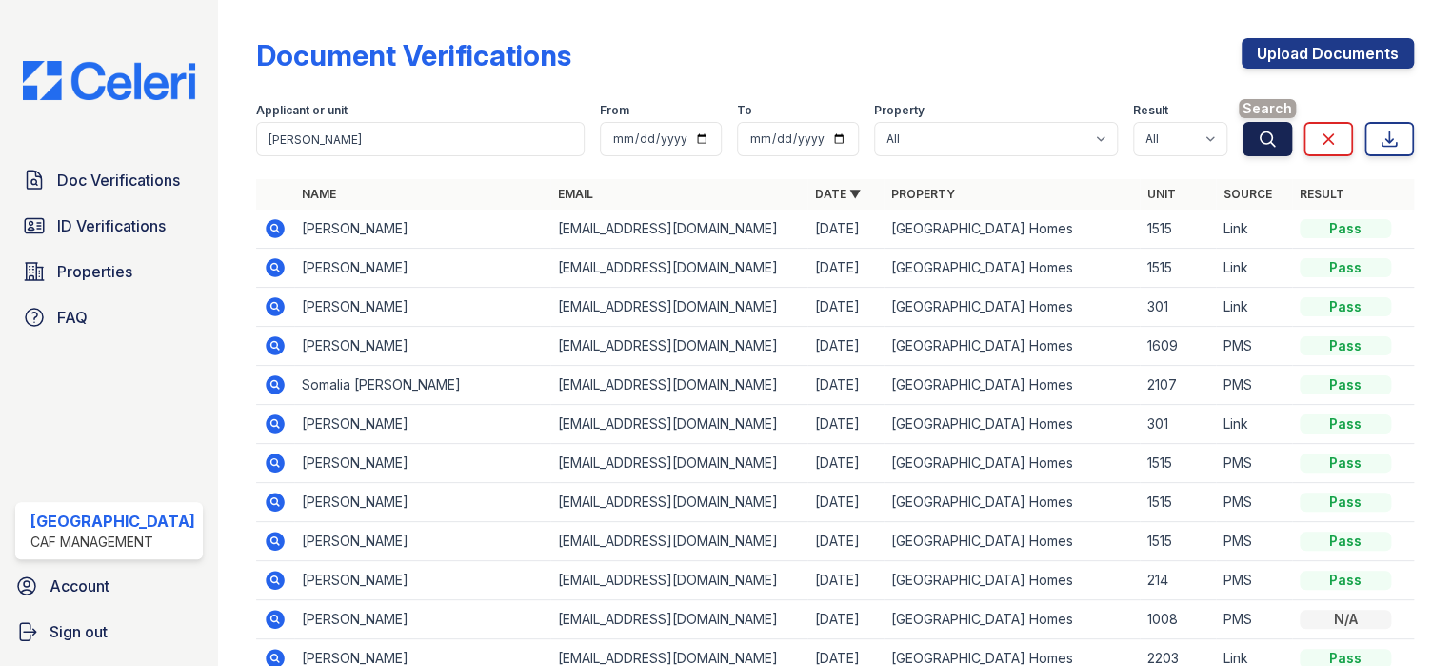
click at [1261, 140] on icon "submit" at bounding box center [1268, 138] width 14 height 14
